Goal: Task Accomplishment & Management: Complete application form

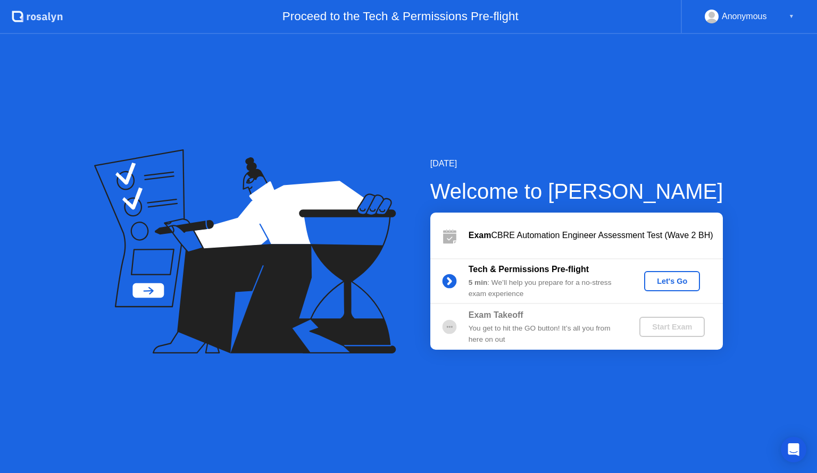
click at [670, 281] on div "Let's Go" at bounding box center [671, 281] width 47 height 9
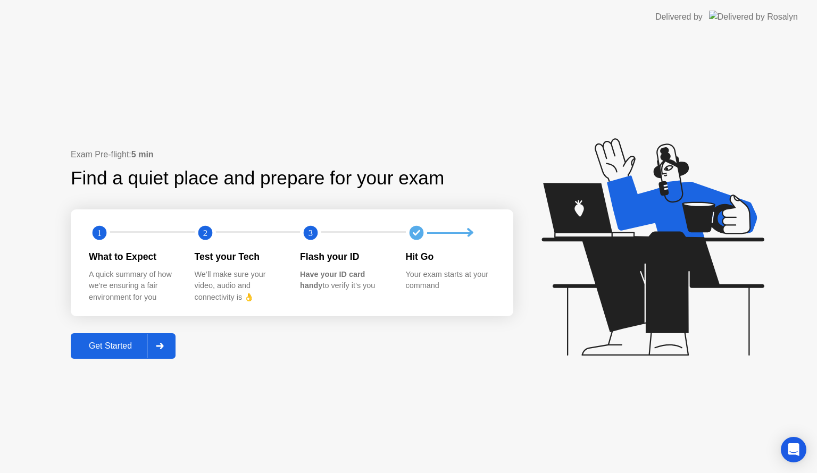
click at [163, 345] on icon at bounding box center [159, 346] width 7 height 6
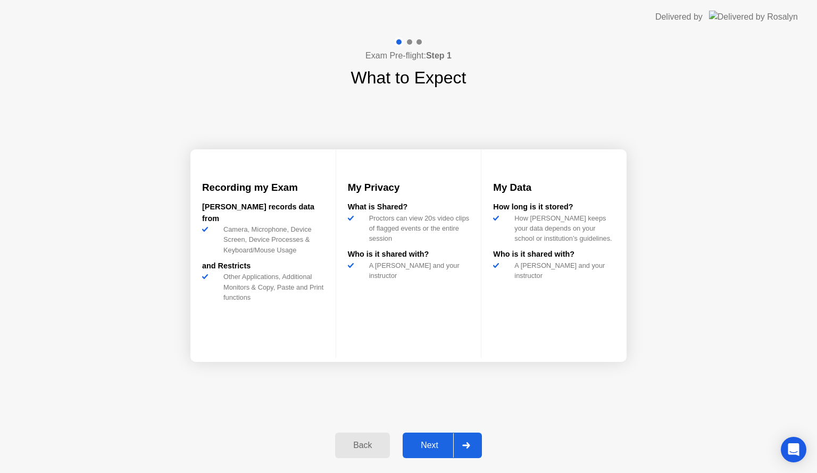
click at [443, 446] on div "Next" at bounding box center [429, 446] width 47 height 10
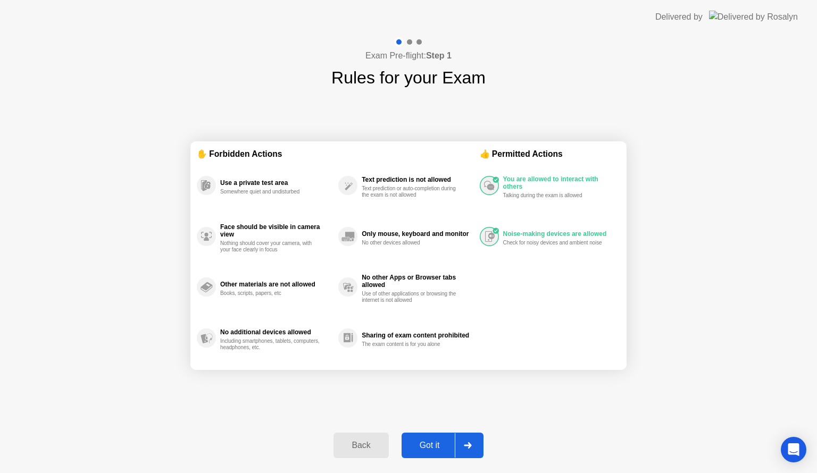
click at [434, 444] on div "Got it" at bounding box center [430, 446] width 50 height 10
select select "**********"
select select "*******"
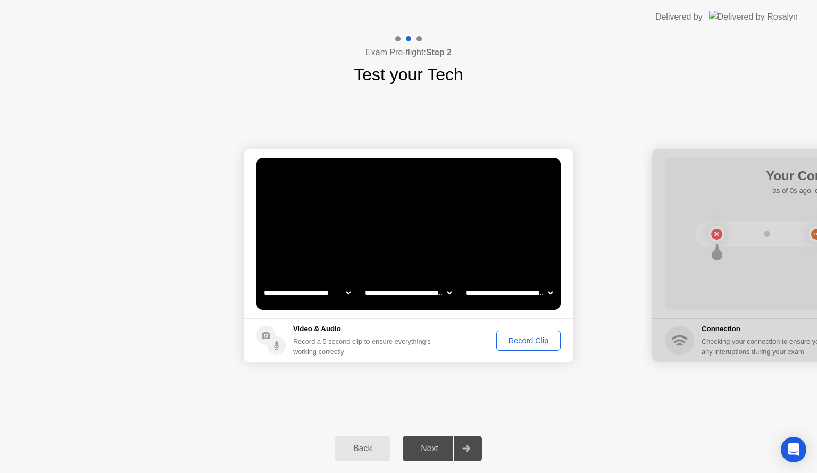
click at [451, 293] on select "**********" at bounding box center [408, 292] width 91 height 21
click at [550, 294] on select "**********" at bounding box center [509, 292] width 91 height 21
click at [523, 341] on div "Record Clip" at bounding box center [528, 341] width 57 height 9
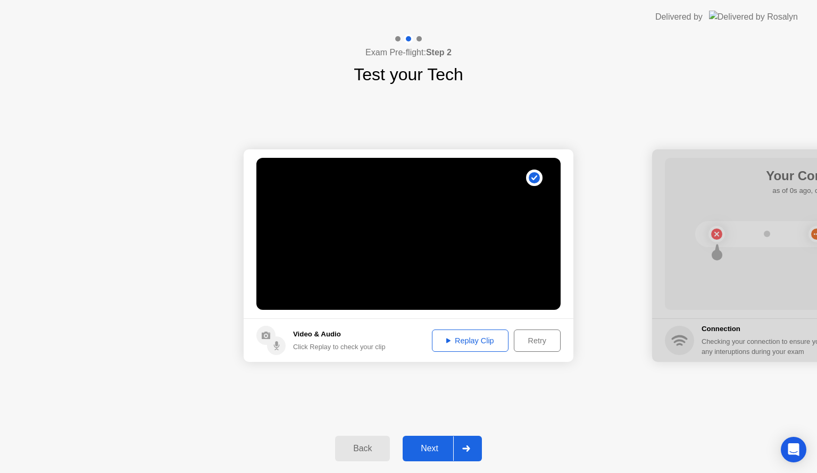
click at [461, 340] on div "Replay Clip" at bounding box center [470, 341] width 69 height 9
click at [549, 345] on div "Retry" at bounding box center [537, 341] width 39 height 9
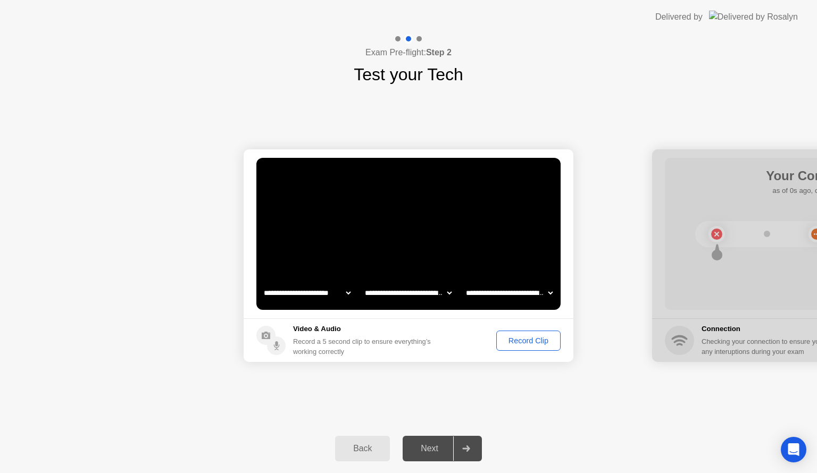
click at [521, 339] on div "Record Clip" at bounding box center [528, 341] width 57 height 9
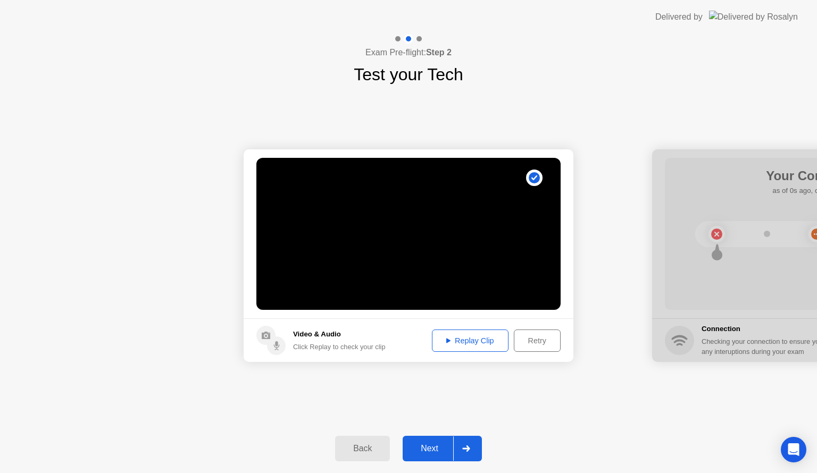
click at [481, 343] on div "Replay Clip" at bounding box center [470, 341] width 69 height 9
click at [431, 450] on div "Next" at bounding box center [429, 449] width 47 height 10
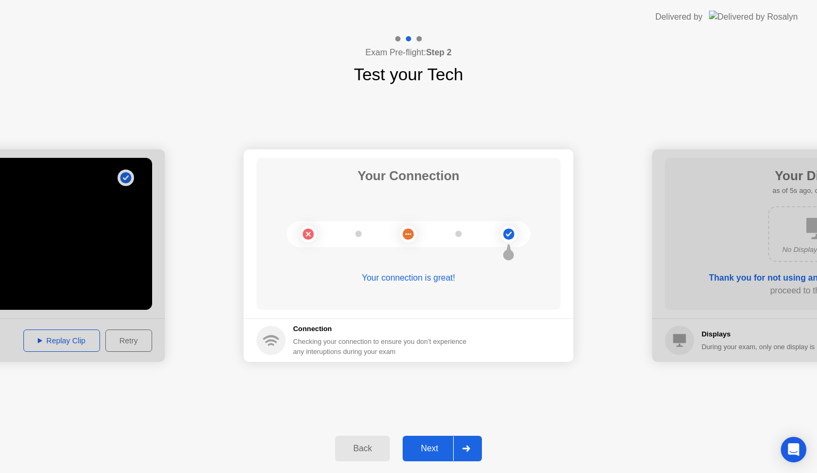
click at [462, 448] on icon at bounding box center [466, 449] width 8 height 6
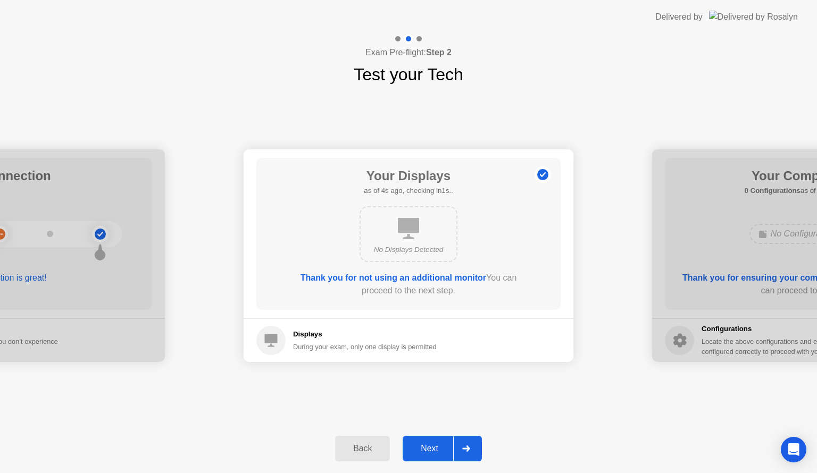
click at [420, 446] on div "Next" at bounding box center [429, 449] width 47 height 10
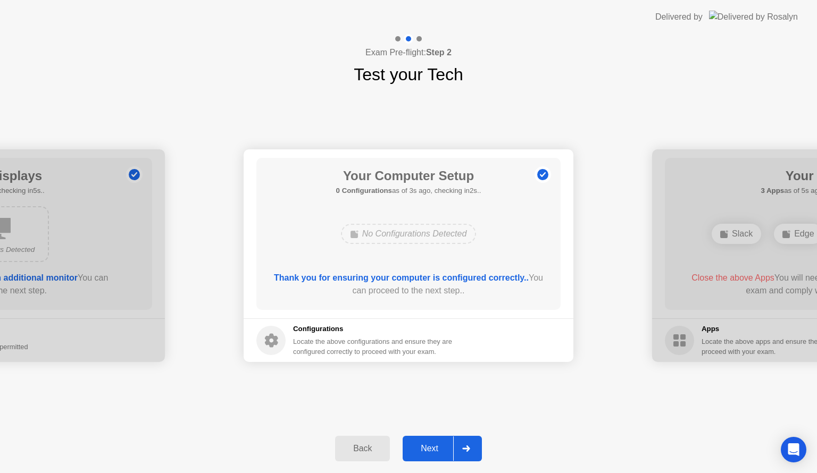
click at [438, 451] on div "Next" at bounding box center [429, 449] width 47 height 10
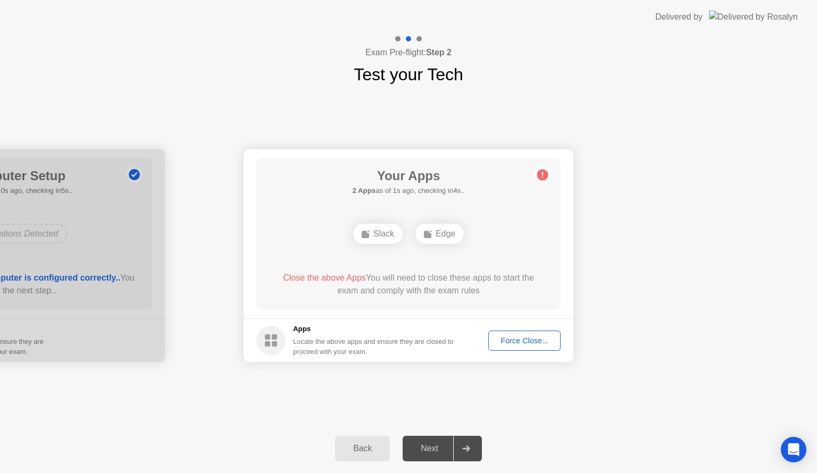
drag, startPoint x: 629, startPoint y: 448, endPoint x: 649, endPoint y: 406, distance: 46.4
click at [630, 447] on div "Back Next" at bounding box center [408, 448] width 817 height 49
click at [141, 443] on div "Back Next" at bounding box center [408, 448] width 817 height 49
click at [124, 398] on div "**********" at bounding box center [408, 255] width 817 height 337
click at [413, 232] on div "Edge" at bounding box center [408, 234] width 48 height 20
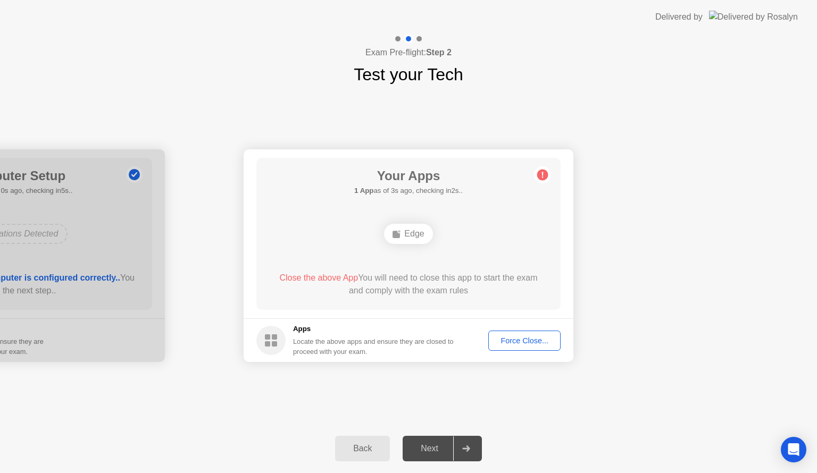
click at [517, 344] on div "Force Close..." at bounding box center [524, 341] width 65 height 9
click at [512, 339] on div "Force Close..." at bounding box center [524, 341] width 65 height 9
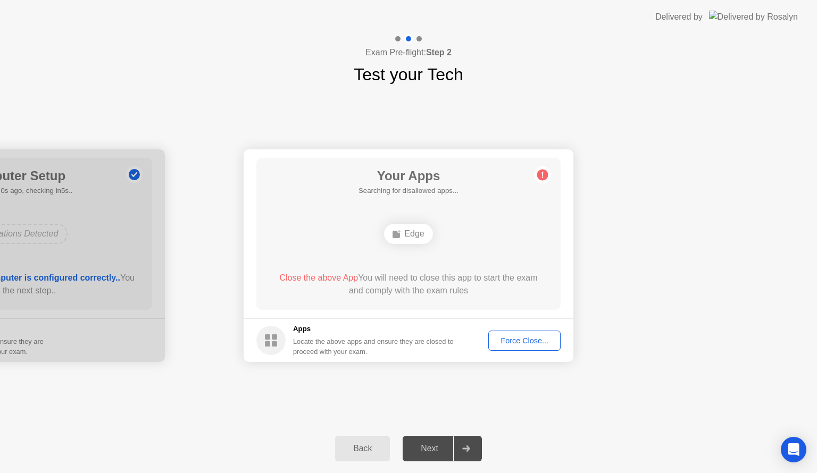
click at [519, 343] on div "Force Close..." at bounding box center [524, 341] width 65 height 9
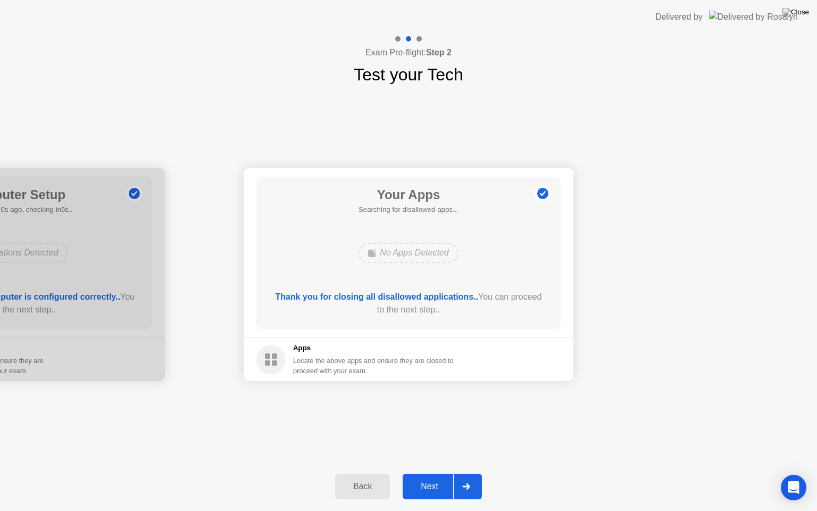
click at [425, 473] on div "Next" at bounding box center [429, 486] width 47 height 10
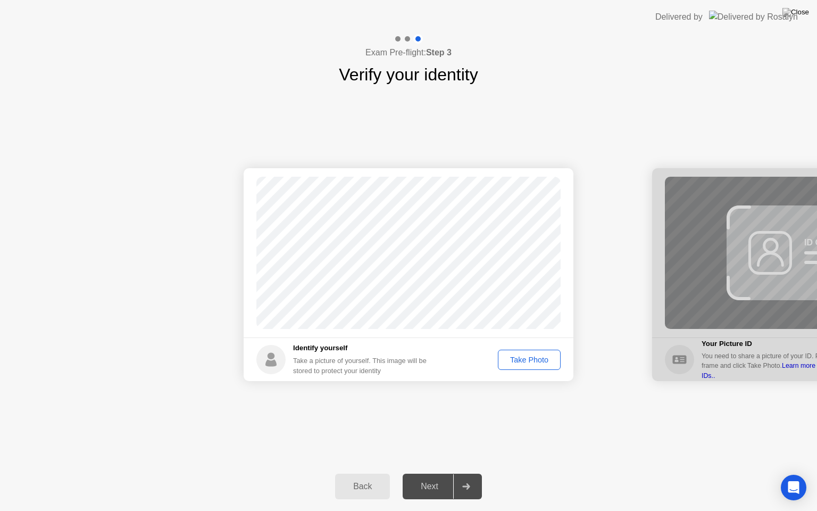
click at [525, 358] on div "Take Photo" at bounding box center [529, 359] width 55 height 9
click at [422, 473] on button "Next" at bounding box center [442, 486] width 79 height 26
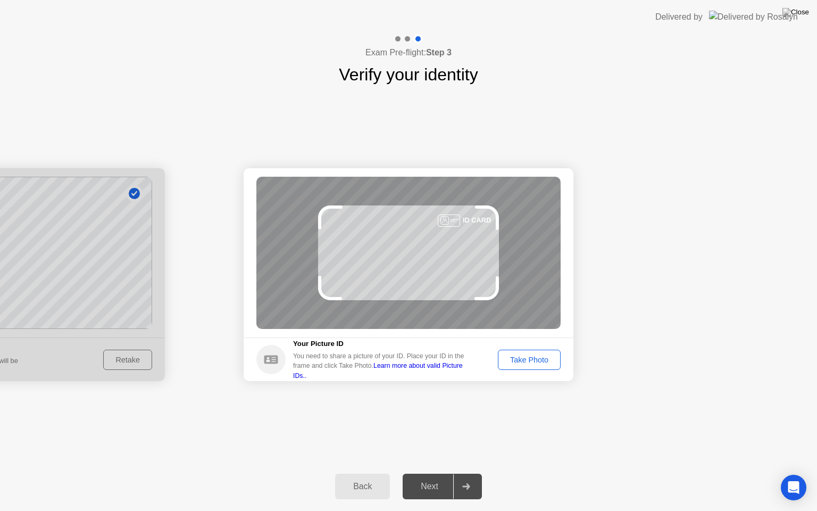
click at [540, 357] on div "Take Photo" at bounding box center [529, 359] width 55 height 9
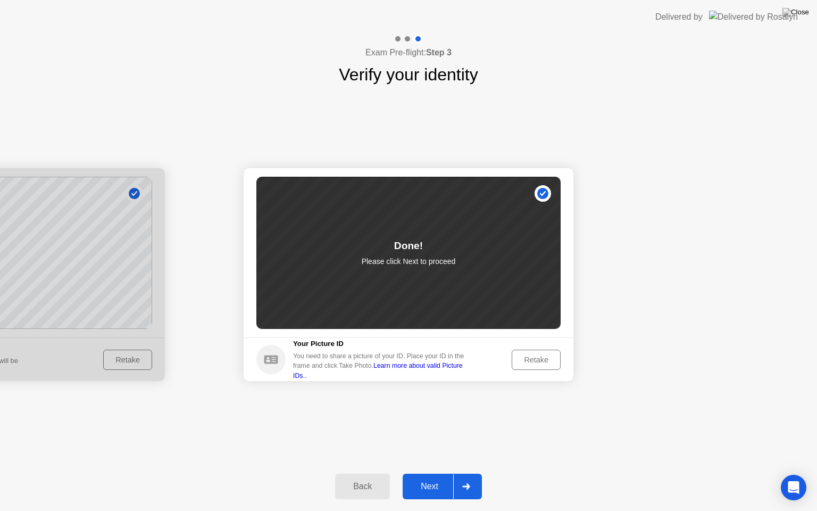
click at [421, 473] on div "Next" at bounding box center [429, 486] width 47 height 10
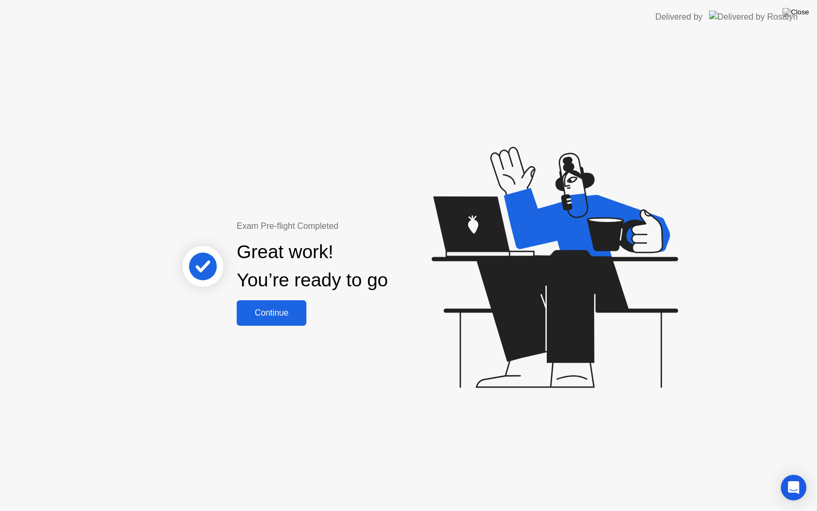
click at [272, 313] on div "Continue" at bounding box center [271, 313] width 63 height 10
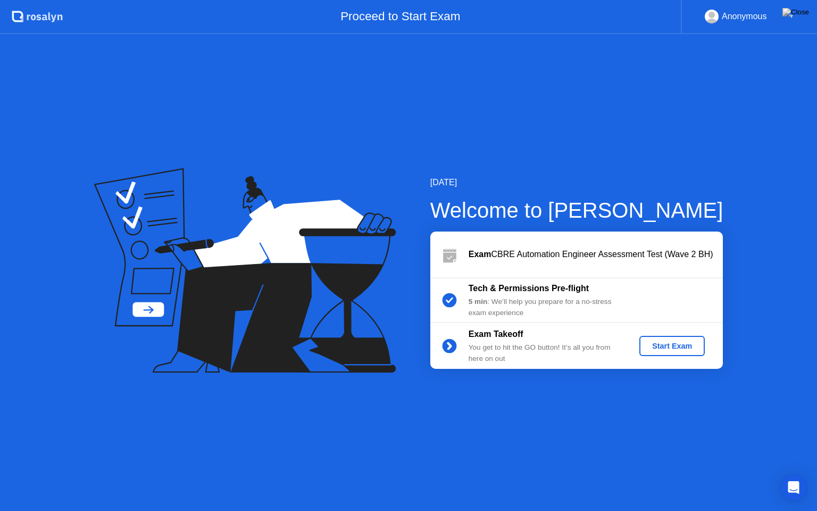
click at [680, 347] on div "Start Exam" at bounding box center [672, 345] width 57 height 9
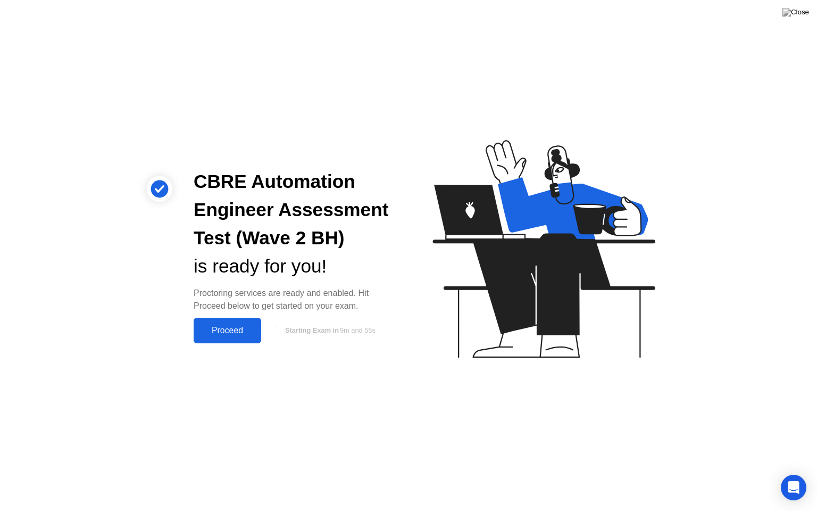
click at [229, 328] on div "Proceed" at bounding box center [227, 331] width 61 height 10
